Goal: Check status: Check status

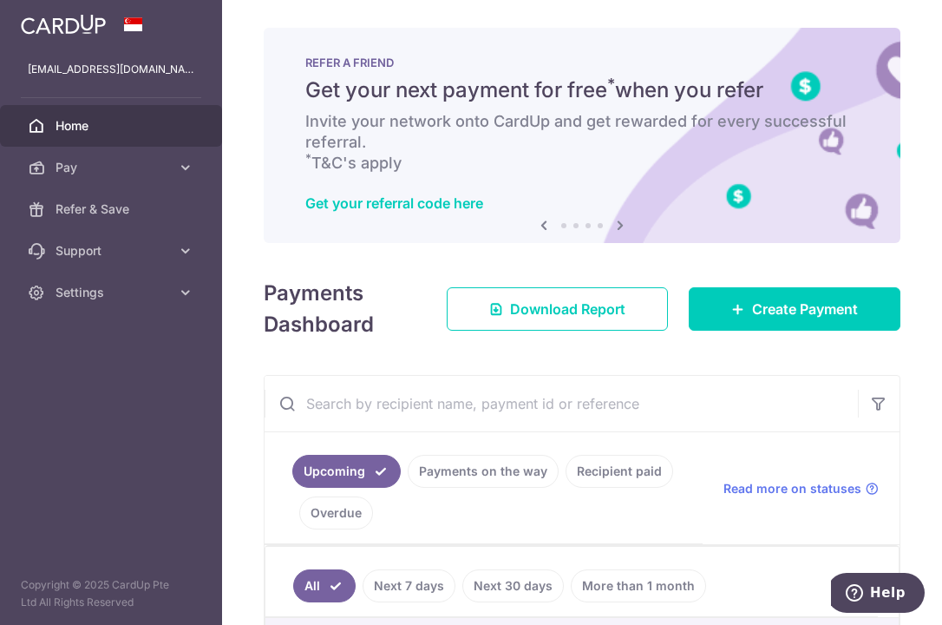
click at [109, 130] on span "Home" at bounding box center [113, 125] width 114 height 17
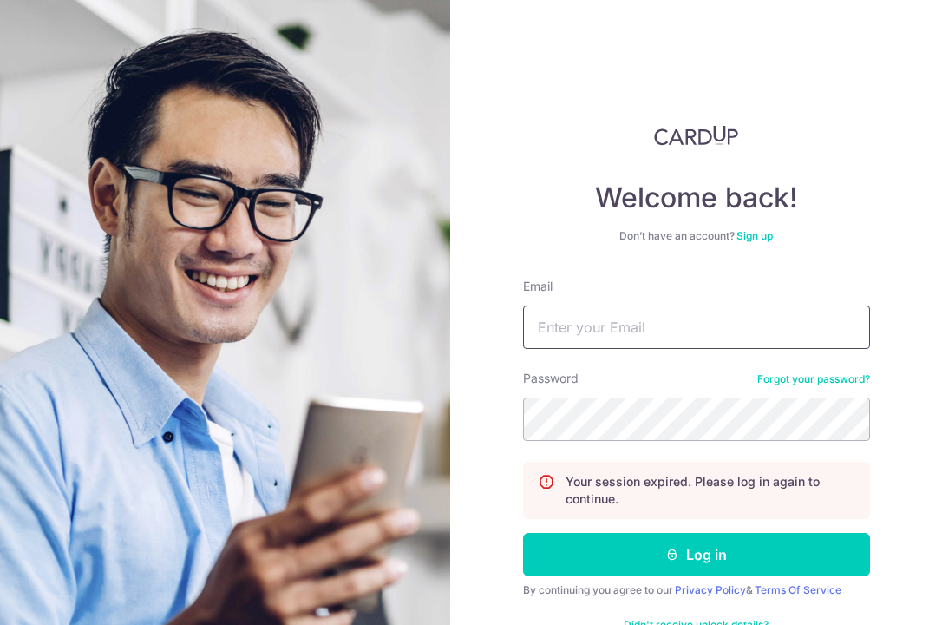
click at [598, 318] on input "Email" at bounding box center [696, 326] width 347 height 43
type input "[EMAIL_ADDRESS][DOMAIN_NAME]"
click at [635, 396] on div "Password Forgot your password?" at bounding box center [696, 405] width 347 height 71
click at [523, 533] on button "Log in" at bounding box center [696, 554] width 347 height 43
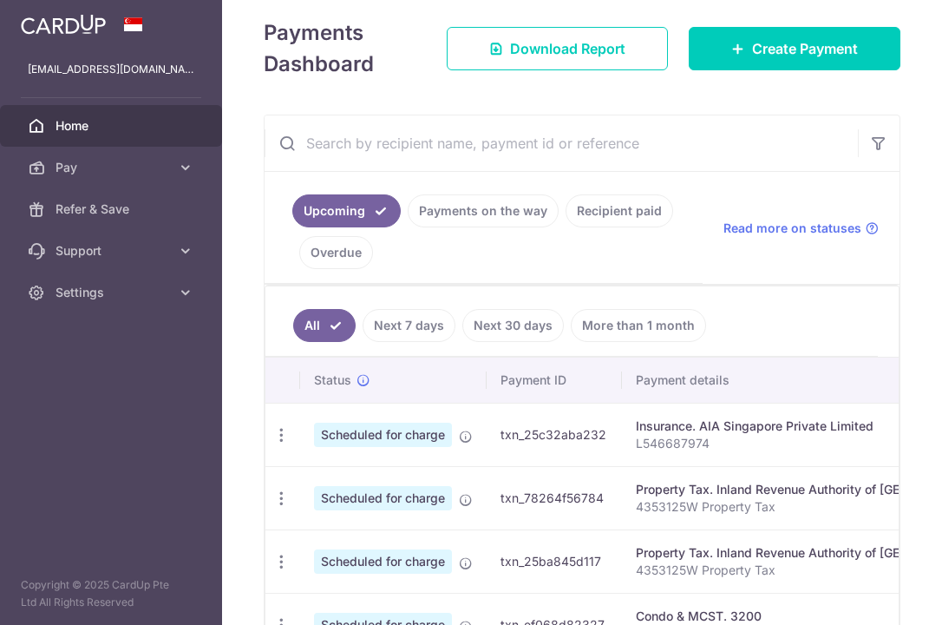
scroll to position [347, 0]
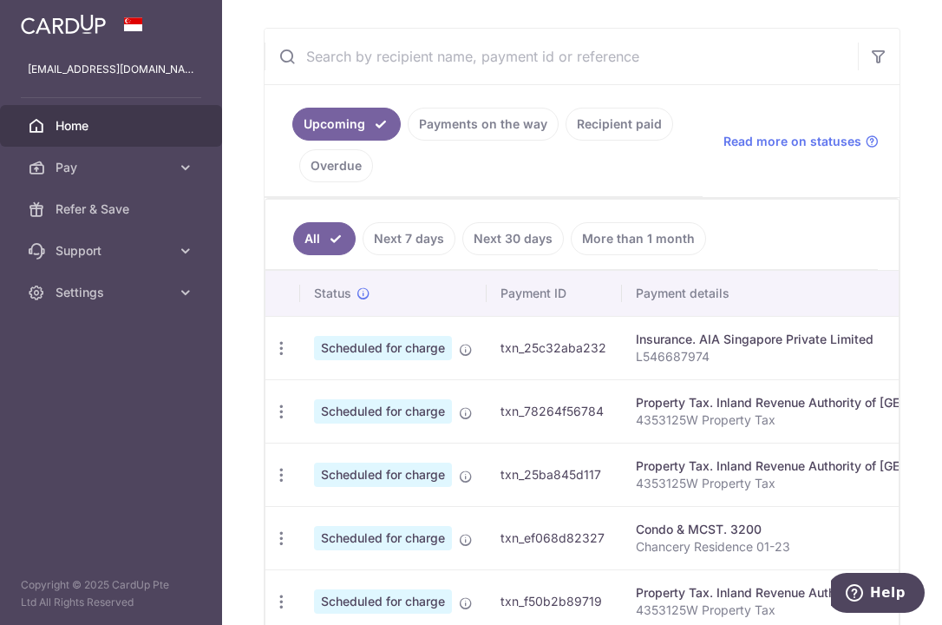
click at [366, 354] on span "Scheduled for charge" at bounding box center [383, 348] width 138 height 24
click at [743, 348] on td "Insurance. AIA Singapore Private Limited L546687974" at bounding box center [819, 347] width 395 height 63
click at [720, 342] on div "Insurance. AIA Singapore Private Limited" at bounding box center [819, 338] width 367 height 17
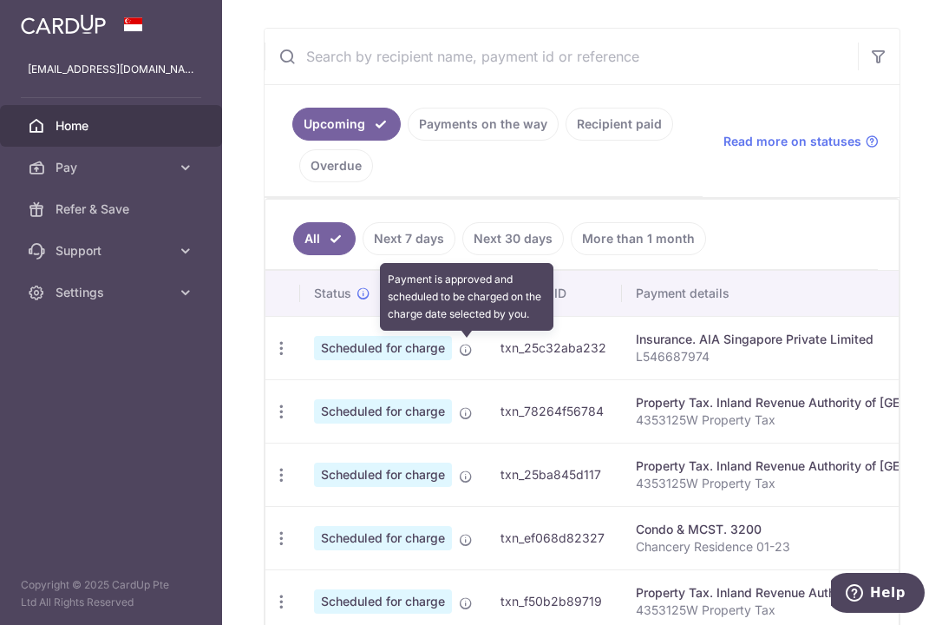
click at [460, 349] on icon at bounding box center [466, 350] width 14 height 14
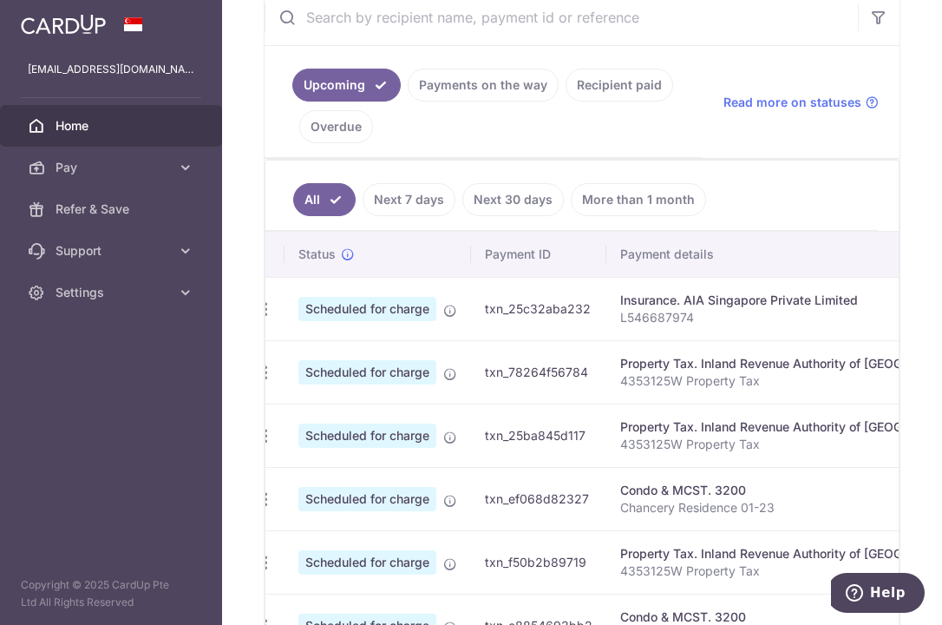
scroll to position [378, 0]
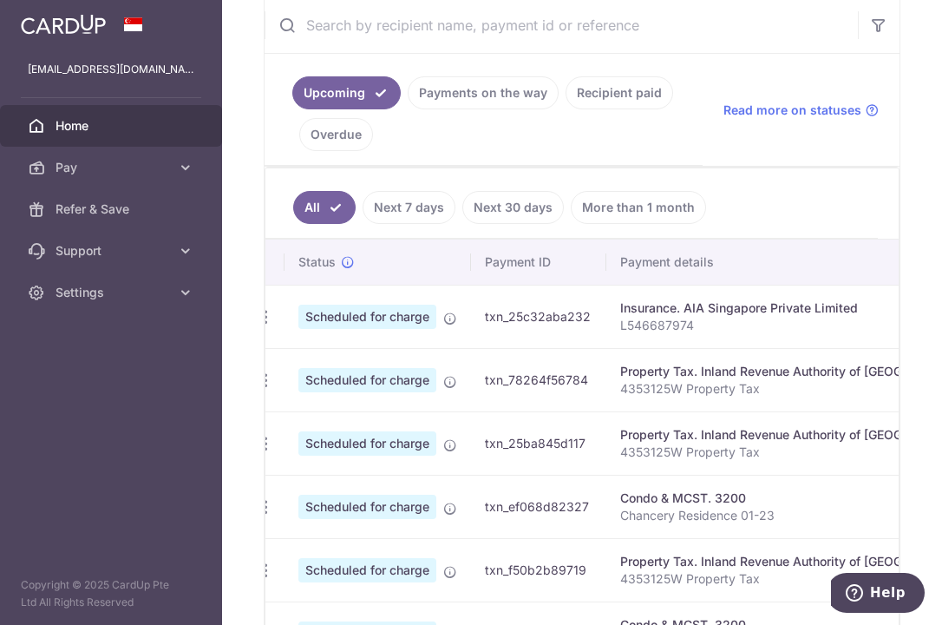
click at [703, 315] on div "Insurance. AIA Singapore Private Limited" at bounding box center [803, 307] width 367 height 17
click at [691, 325] on p "L546687974" at bounding box center [803, 325] width 367 height 17
